Goal: Use online tool/utility: Use online tool/utility

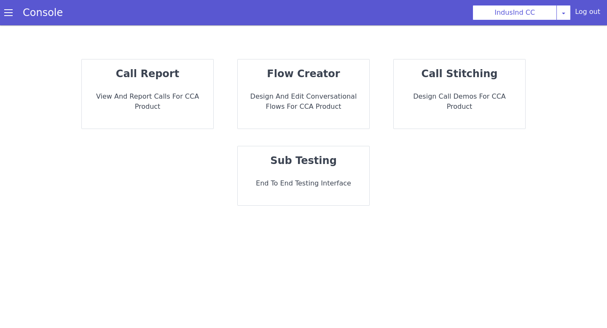
click at [573, 13] on div "IndusInd CC [PERSON_NAME] Airtel DTH Pilot Airtel POC [PERSON_NAME] Blue NT Ali…" at bounding box center [536, 12] width 141 height 15
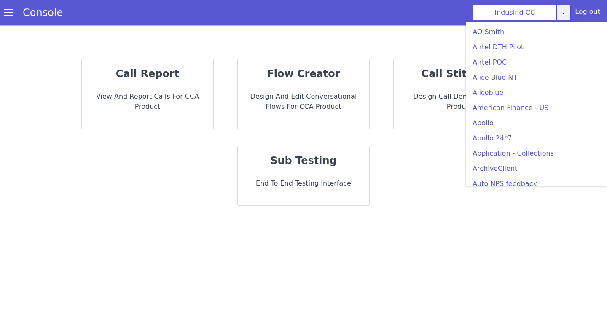
click at [567, 14] on icon at bounding box center [563, 13] width 7 height 7
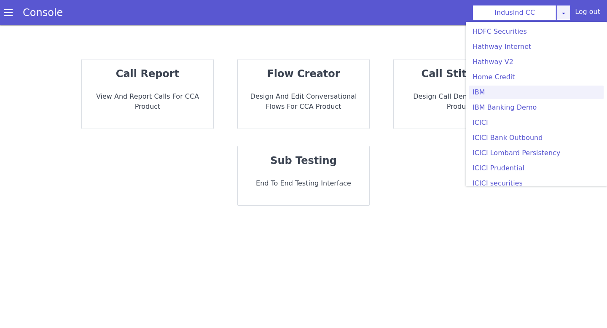
scroll to position [866, 0]
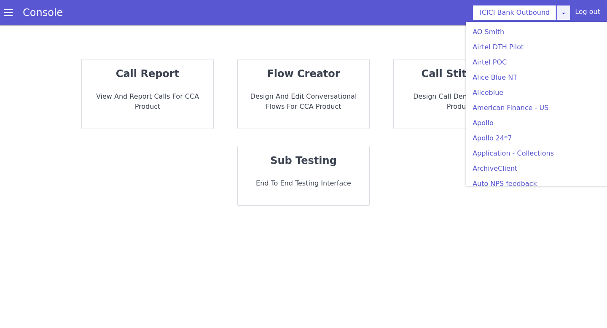
click at [568, 15] on div "ICICI Bank Outbound AO Smith Airtel DTH Pilot Airtel POC Alice Blue NT Aliceblu…" at bounding box center [521, 12] width 98 height 15
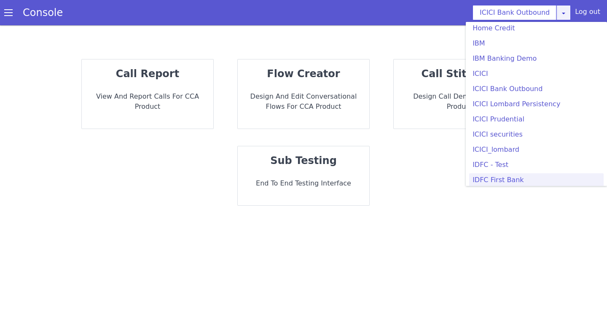
scroll to position [914, 0]
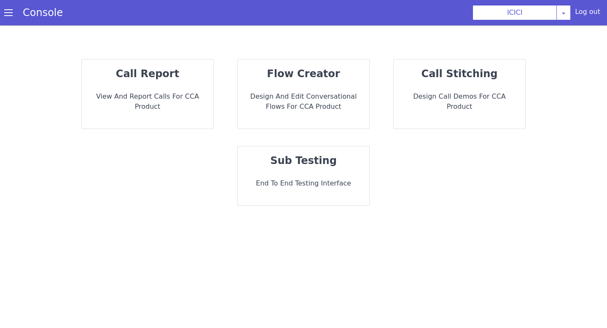
click at [345, 157] on p "sub testing" at bounding box center [303, 160] width 118 height 15
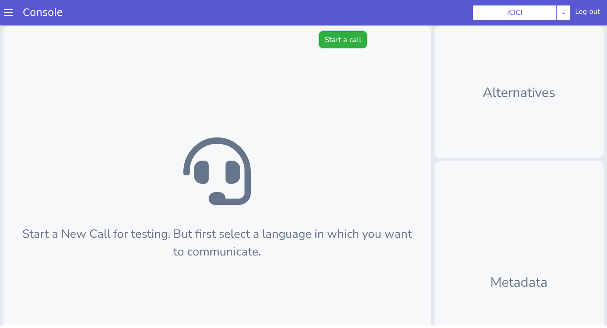
click at [343, 36] on button "Start a call" at bounding box center [343, 39] width 48 height 17
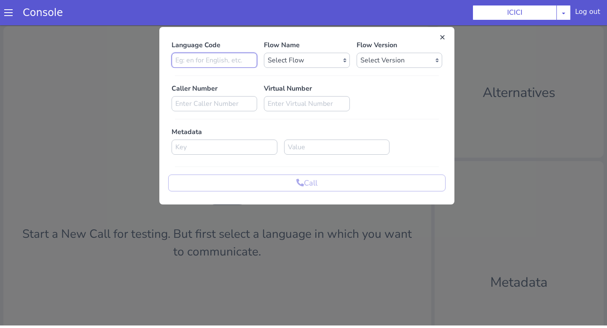
click at [223, 62] on input at bounding box center [214, 60] width 86 height 15
type input "en"
click at [271, 64] on select "Select Flow sachin_testing icici_test_import_1 icici_test icici_dummy infra_tes…" at bounding box center [307, 60] width 86 height 15
select select "b03a4faf-32c3-4c7e-b817-7f3662e43ade"
click at [264, 53] on select "Select Flow sachin_testing icici_test_import_1 icici_test icici_dummy infra_tes…" at bounding box center [307, 60] width 86 height 15
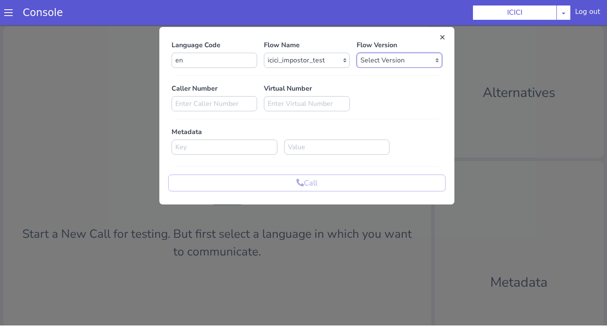
click at [387, 64] on select "Select Version 0.0.54 0.0.53 0.0.52 0.0.51 0.0.50 0.0.49 0.0.48 0.0.47 0.0.46 0…" at bounding box center [399, 60] width 86 height 15
select select "0.0.54"
click at [356, 53] on select "Select Version 0.0.54 0.0.53 0.0.52 0.0.51 0.0.50 0.0.49 0.0.48 0.0.47 0.0.46 0…" at bounding box center [399, 60] width 86 height 15
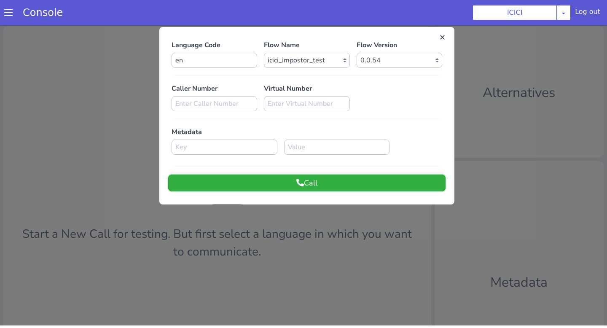
click at [332, 177] on button "Call" at bounding box center [306, 182] width 277 height 17
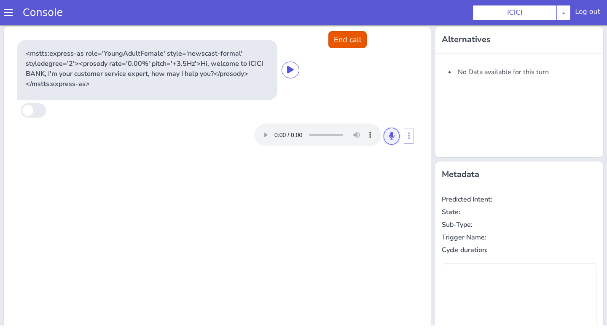
click at [390, 141] on button at bounding box center [391, 136] width 16 height 17
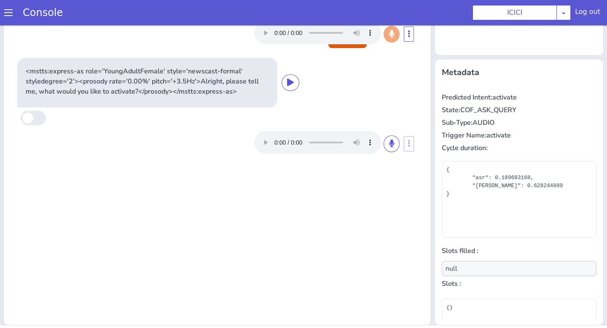
scroll to position [97, 0]
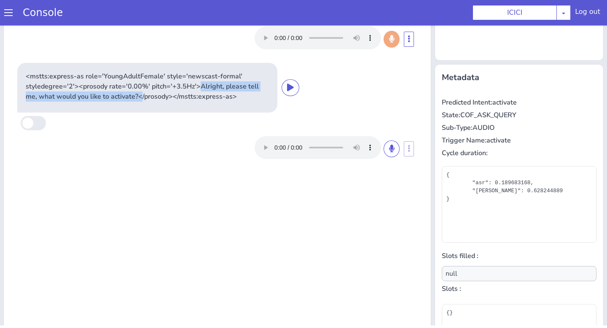
drag, startPoint x: 195, startPoint y: 86, endPoint x: 128, endPoint y: 95, distance: 68.0
click at [128, 95] on p "<mstts:express-as role='YoungAdultFemale' style='newscast-formal' styledegree='…" at bounding box center [147, 86] width 243 height 30
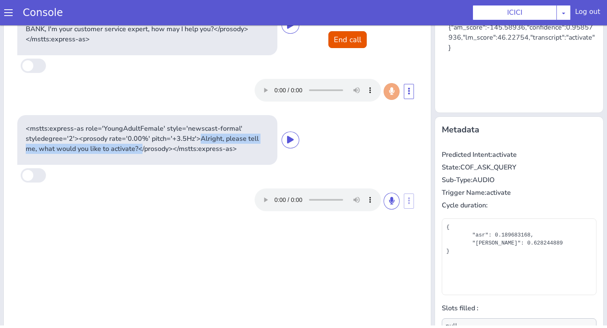
scroll to position [0, 0]
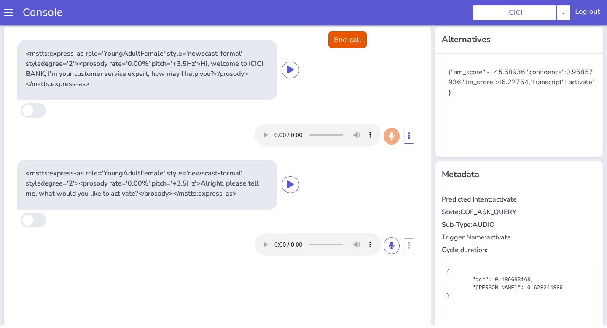
click at [183, 200] on div "<mstts:express-as role='YoungAdultFemale' style='newscast-formal' styledegree='…" at bounding box center [147, 185] width 260 height 50
click at [396, 242] on button at bounding box center [391, 245] width 16 height 17
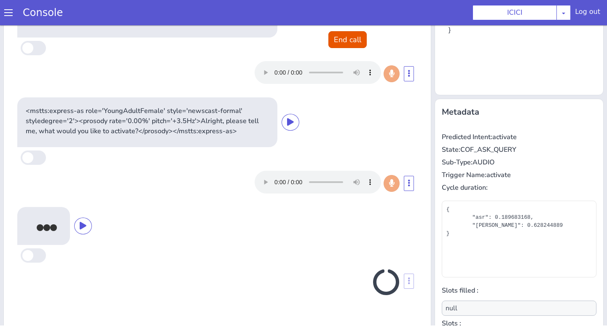
scroll to position [102, 0]
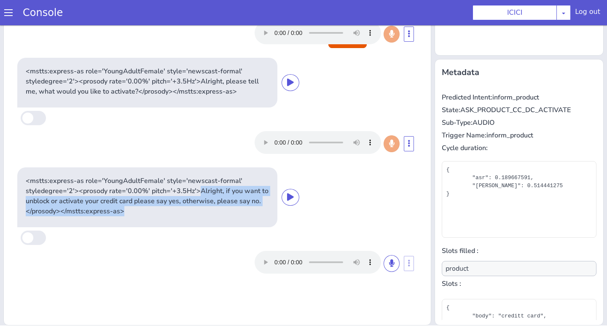
drag, startPoint x: 195, startPoint y: 191, endPoint x: 268, endPoint y: 217, distance: 76.3
click at [269, 217] on div "<mstts:express-as role='YoungAdultFemale' style='newscast-formal' styledegree='…" at bounding box center [147, 197] width 260 height 60
drag, startPoint x: 196, startPoint y: 190, endPoint x: 258, endPoint y: 202, distance: 62.7
click at [258, 202] on p "<mstts:express-as role='YoungAdultFemale' style='newscast-formal' styledegree='…" at bounding box center [147, 196] width 243 height 40
click at [391, 259] on icon at bounding box center [391, 263] width 5 height 8
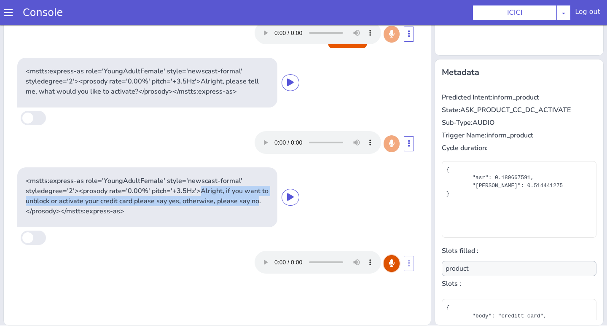
click at [391, 259] on icon at bounding box center [391, 263] width 5 height 8
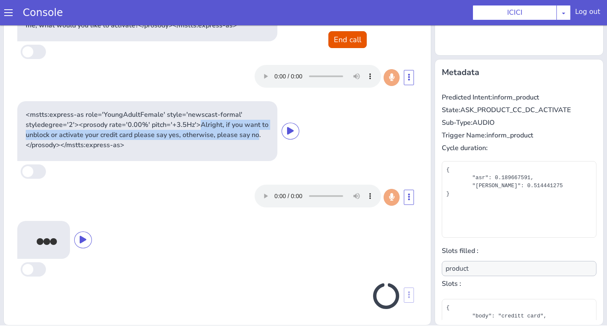
scroll to position [67, 0]
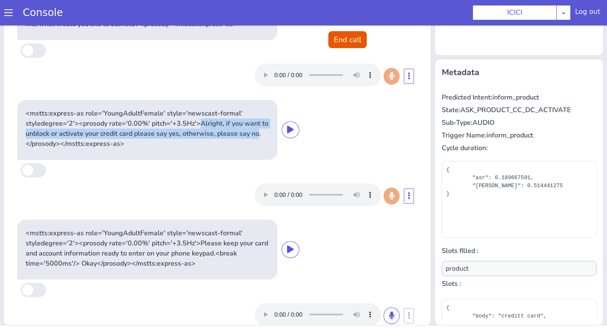
type input "null"
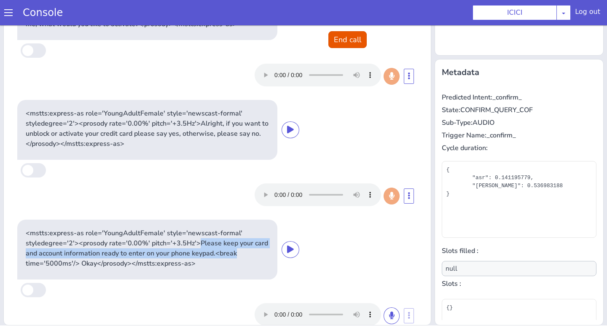
drag, startPoint x: 197, startPoint y: 245, endPoint x: 248, endPoint y: 252, distance: 51.8
click at [248, 252] on p "<mstts:express-as role='YoungAdultFemale' style='newscast-formal' styledegree='…" at bounding box center [147, 248] width 243 height 40
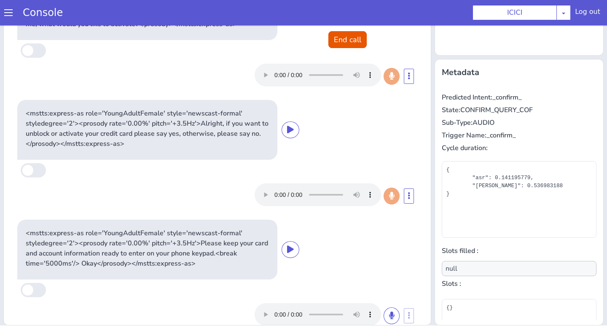
click at [249, 251] on p "<mstts:express-as role='YoungAdultFemale' style='newscast-formal' styledegree='…" at bounding box center [147, 248] width 243 height 40
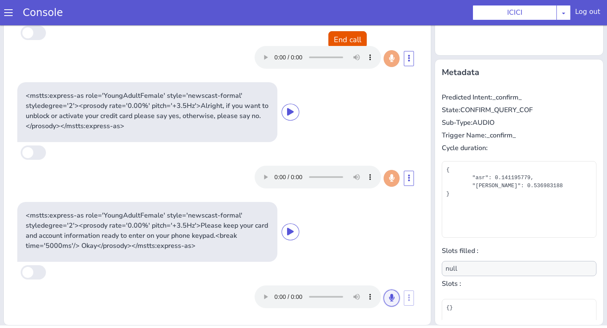
click at [395, 298] on button at bounding box center [391, 297] width 16 height 17
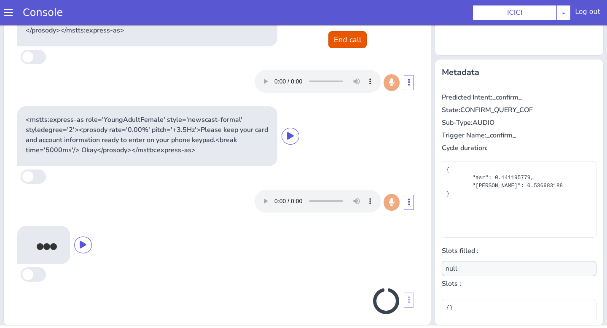
scroll to position [187, 0]
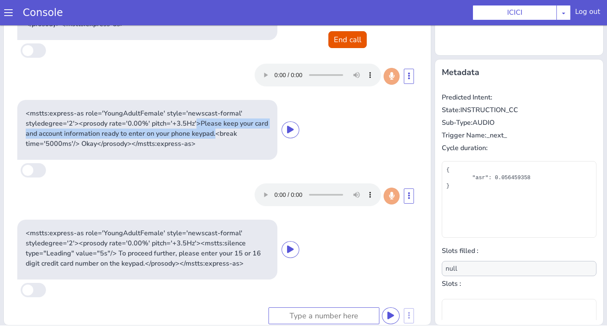
drag, startPoint x: 194, startPoint y: 125, endPoint x: 217, endPoint y: 137, distance: 25.5
click at [217, 137] on p "<mstts:express-as role='YoungAdultFemale' style='newscast-formal' styledegree='…" at bounding box center [147, 128] width 243 height 40
drag, startPoint x: 194, startPoint y: 124, endPoint x: 222, endPoint y: 139, distance: 32.4
click at [222, 139] on p "<mstts:express-as role='YoungAdultFemale' style='newscast-formal' styledegree='…" at bounding box center [147, 128] width 243 height 40
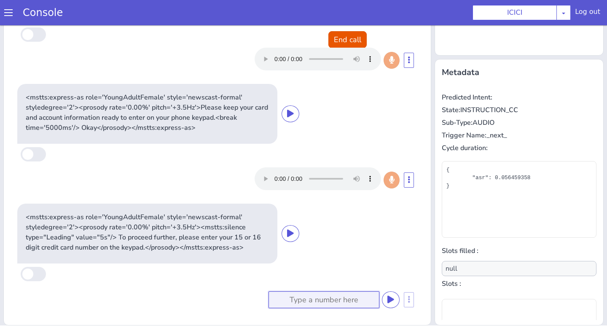
click at [329, 299] on input at bounding box center [323, 299] width 111 height 17
type input "111111111111"
click at [336, 34] on button "End call" at bounding box center [347, 39] width 38 height 17
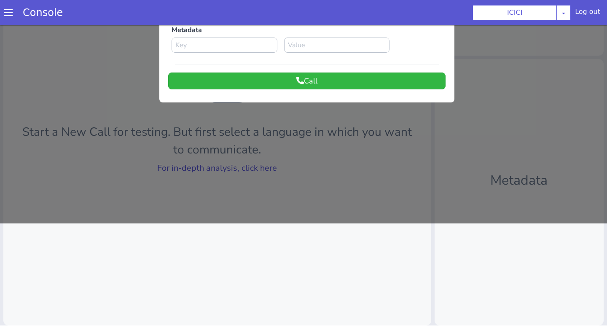
click at [359, 177] on div at bounding box center [303, 72] width 607 height 302
